Goal: Find specific page/section: Find specific page/section

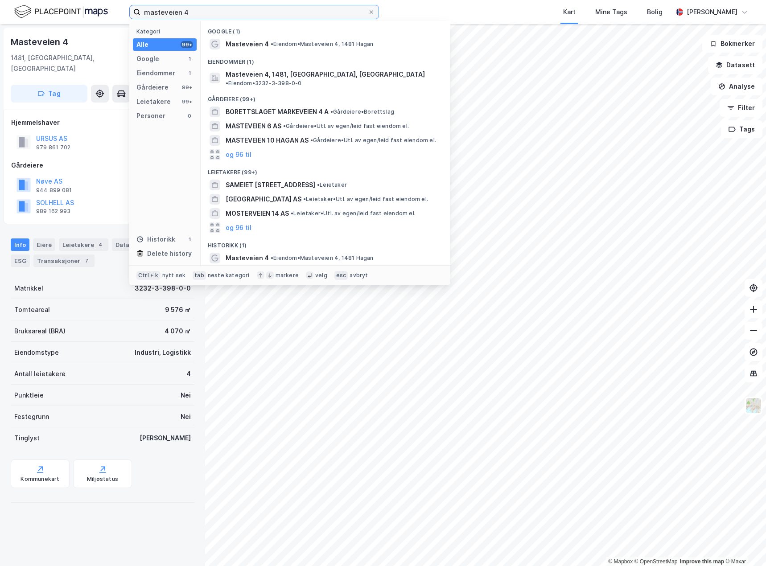
drag, startPoint x: 218, startPoint y: 11, endPoint x: 91, endPoint y: 13, distance: 127.0
click at [91, 13] on div "masteveien 4 Kategori Alle 99+ Google 1 Eiendommer 1 Gårdeiere 99+ Leietakere 9…" at bounding box center [383, 12] width 766 height 24
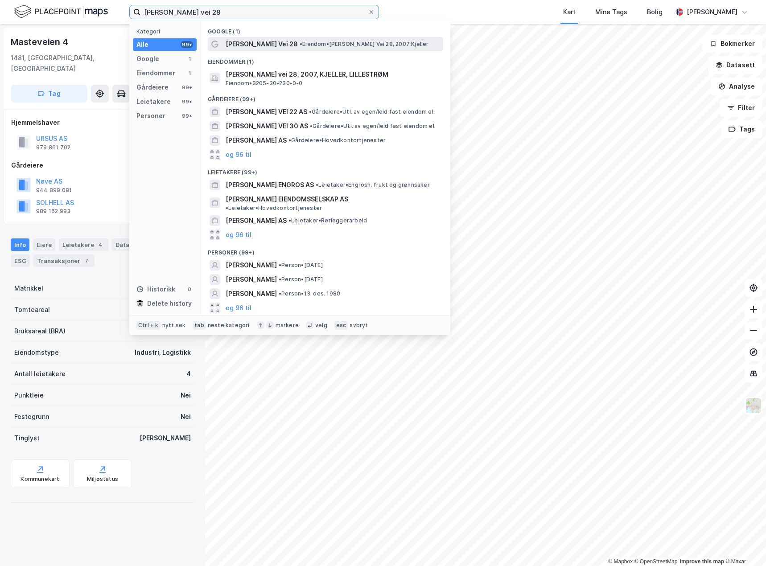
type input "[PERSON_NAME] vei 28"
click at [316, 45] on span "• Eiendom • [PERSON_NAME] Vei 28, 2007 [PERSON_NAME]" at bounding box center [364, 44] width 129 height 7
